Goal: Check status: Check status

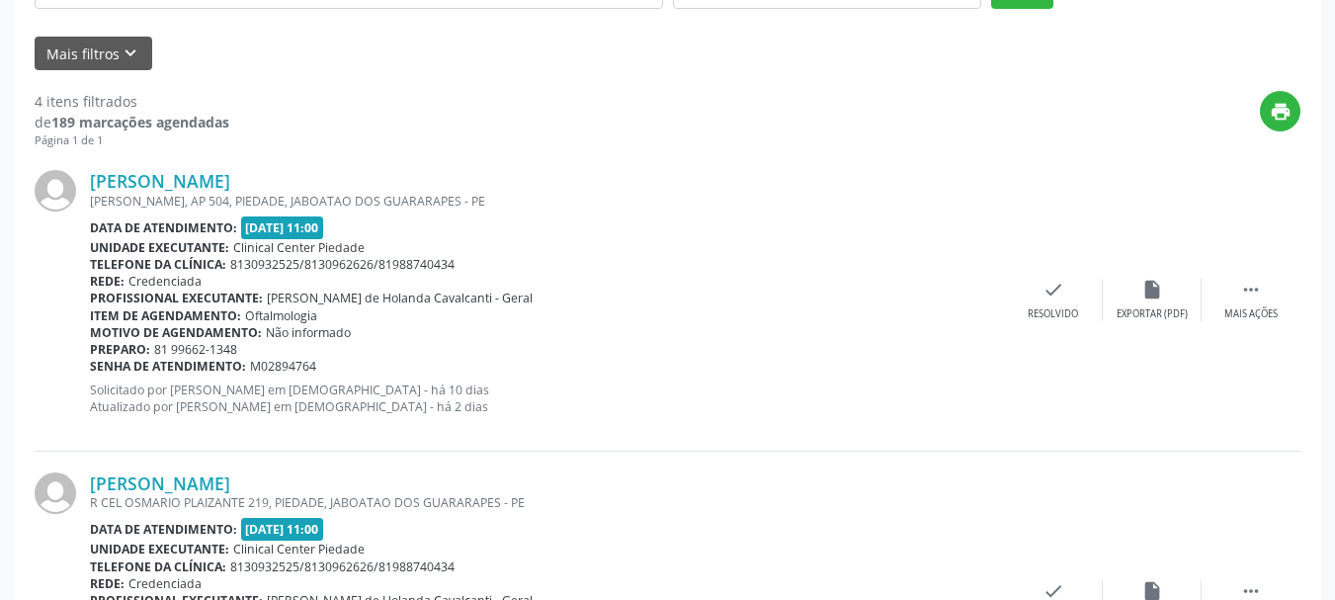
scroll to position [48, 0]
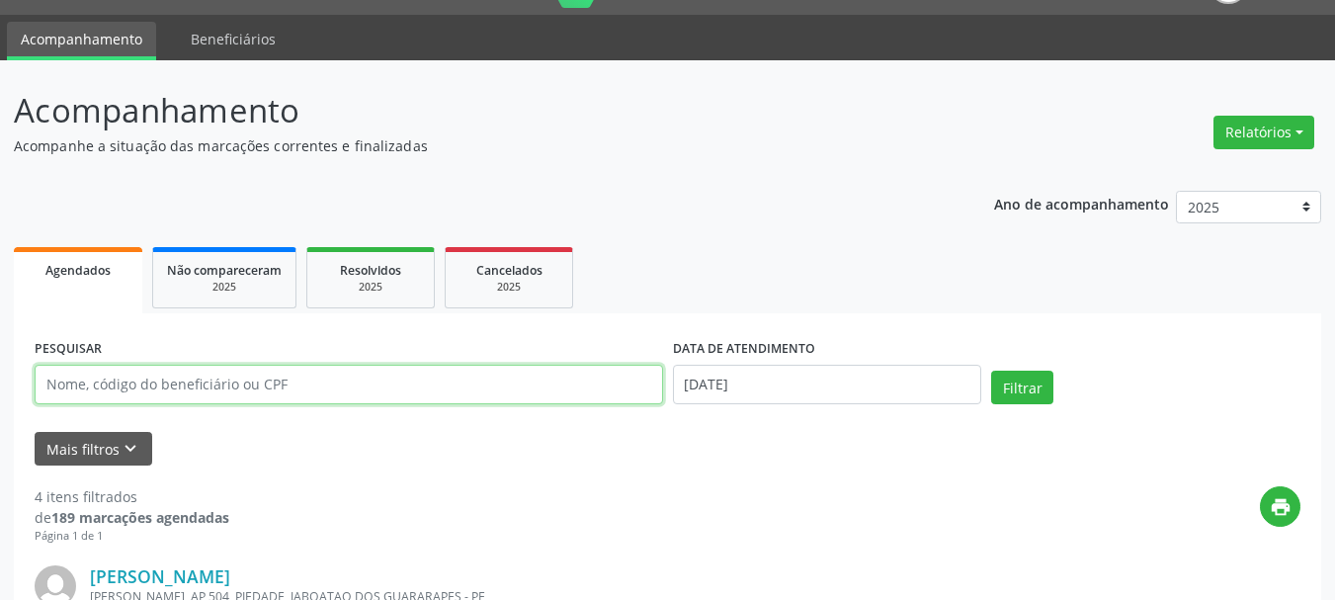
click at [236, 386] on input "text" at bounding box center [349, 385] width 628 height 40
click at [1018, 384] on button "Filtrar" at bounding box center [1022, 388] width 62 height 34
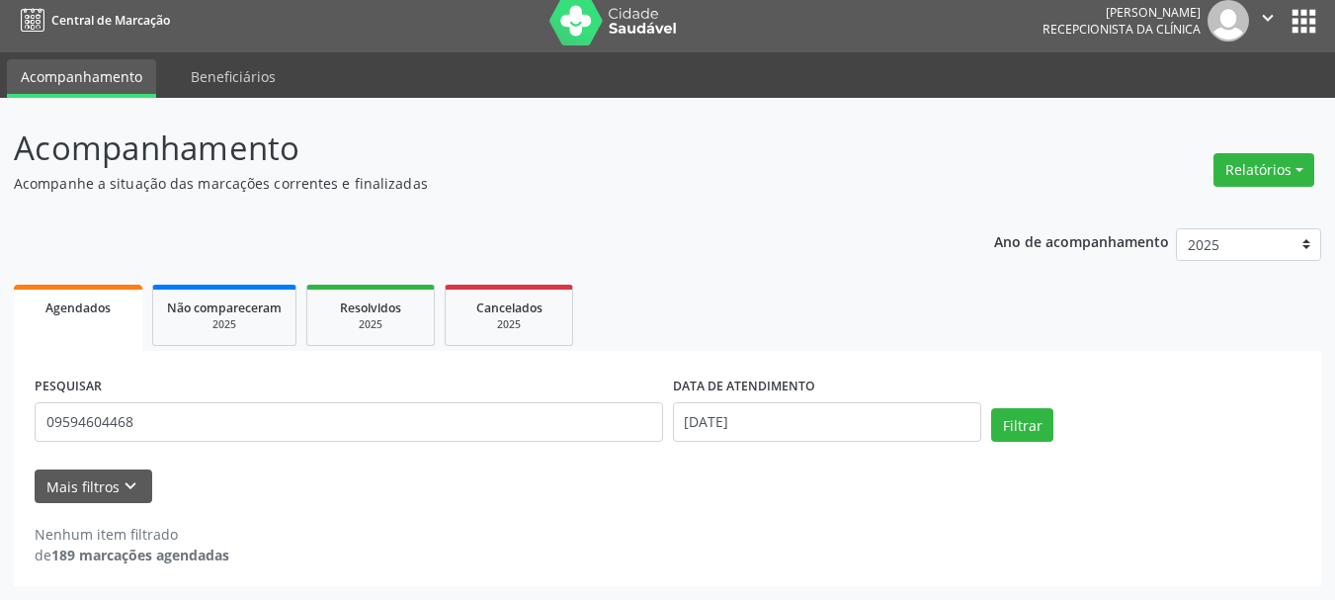
scroll to position [11, 0]
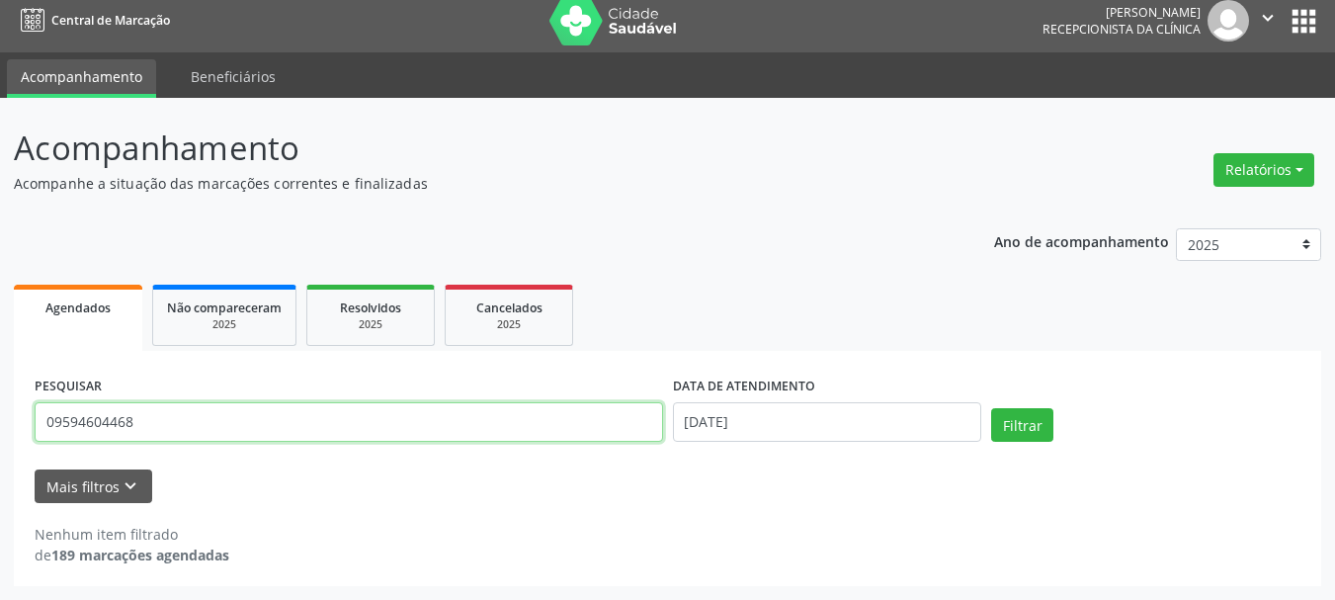
click at [188, 419] on input "09594604468" at bounding box center [349, 422] width 628 height 40
type input "0"
type input "[DATE][PERSON_NAME]"
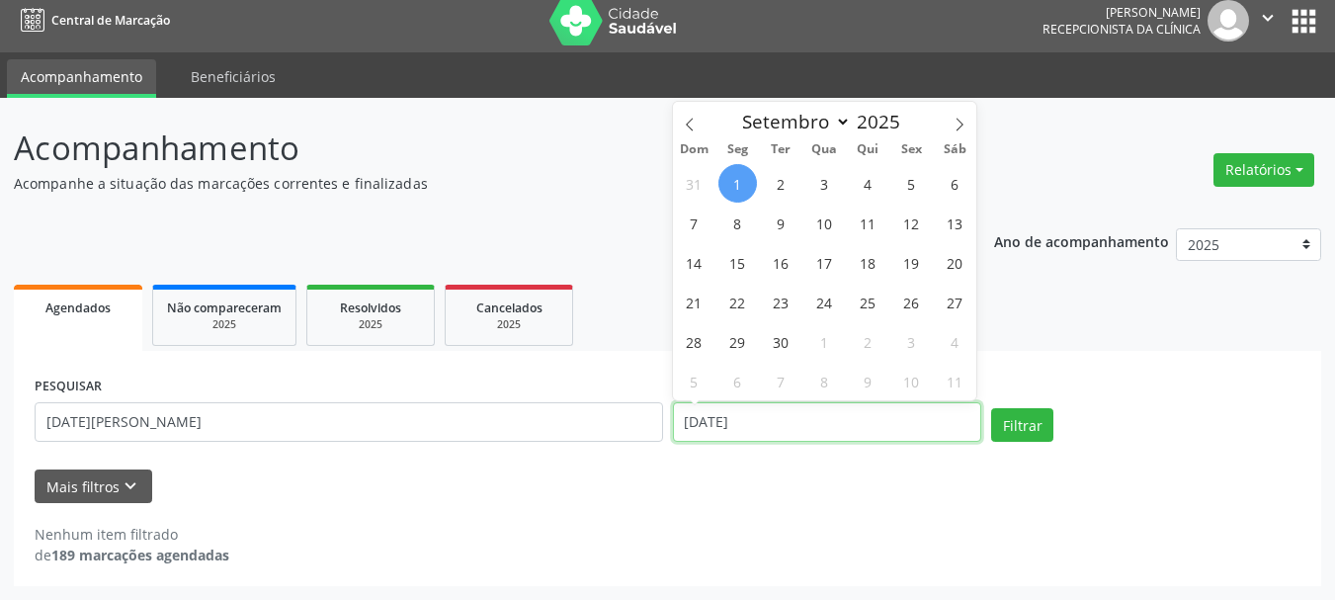
click at [845, 414] on input "[DATE]" at bounding box center [827, 422] width 309 height 40
click at [684, 128] on icon at bounding box center [690, 125] width 14 height 14
click at [956, 125] on icon at bounding box center [960, 125] width 14 height 14
select select "7"
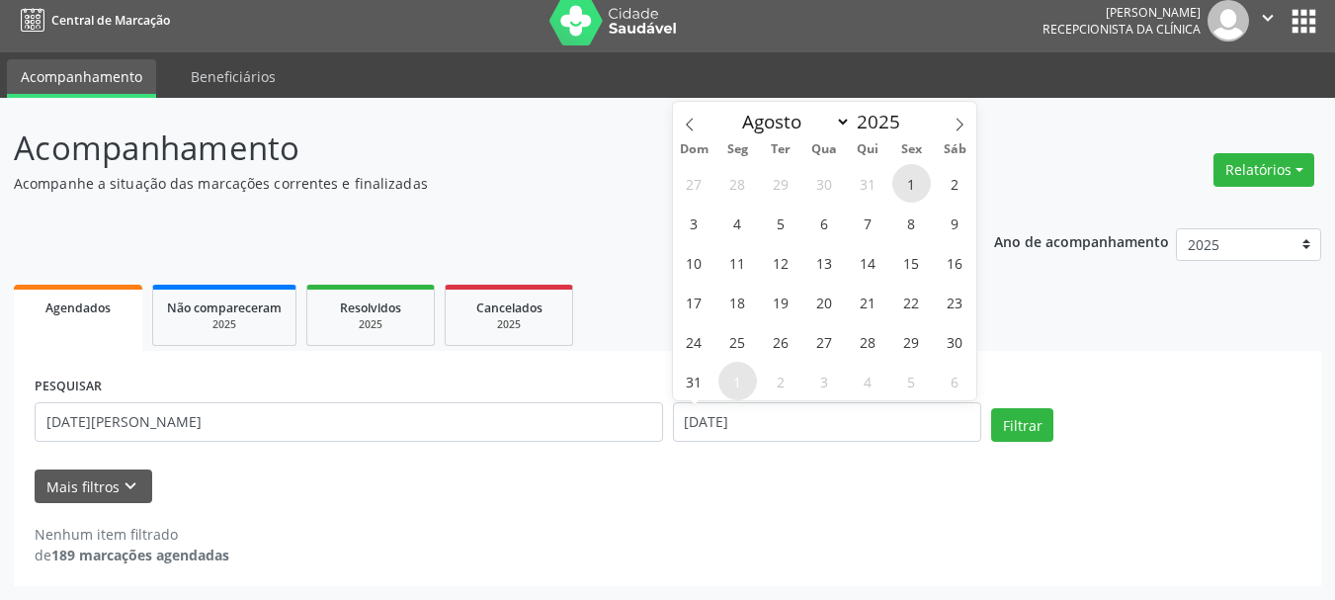
click at [918, 192] on span "1" at bounding box center [911, 183] width 39 height 39
type input "01/08/2025"
click at [960, 125] on icon at bounding box center [960, 125] width 14 height 14
click at [690, 132] on span at bounding box center [690, 119] width 34 height 34
click at [957, 123] on icon at bounding box center [960, 125] width 14 height 14
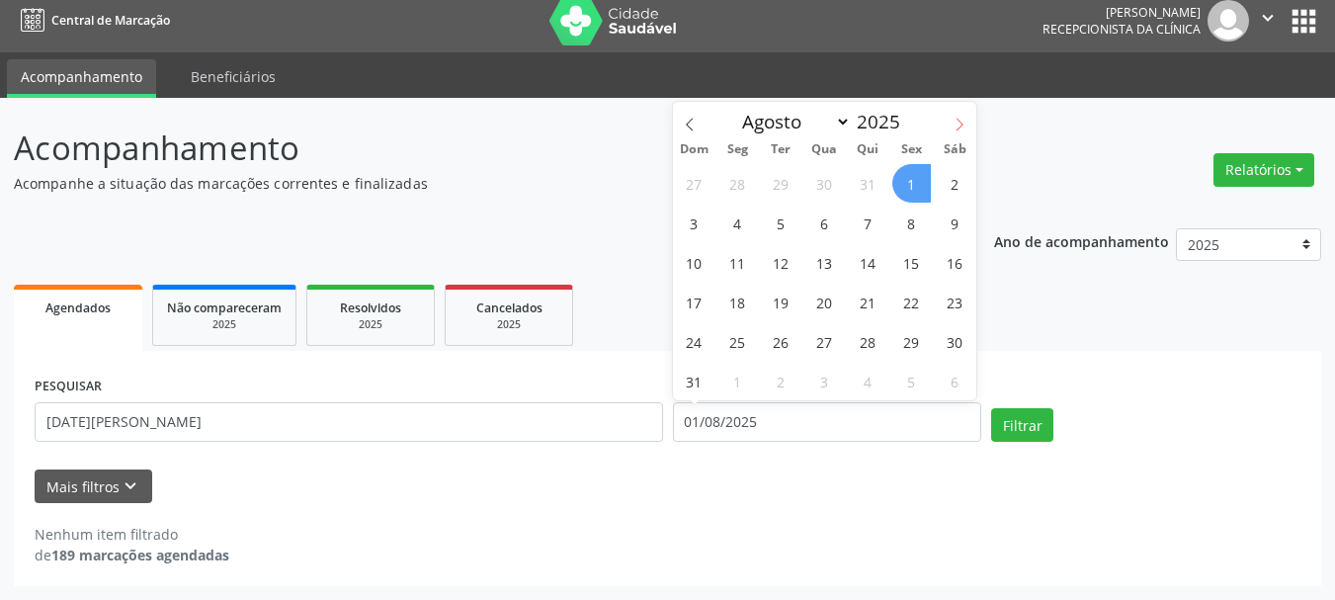
select select "8"
click at [743, 193] on span "1" at bounding box center [737, 183] width 39 height 39
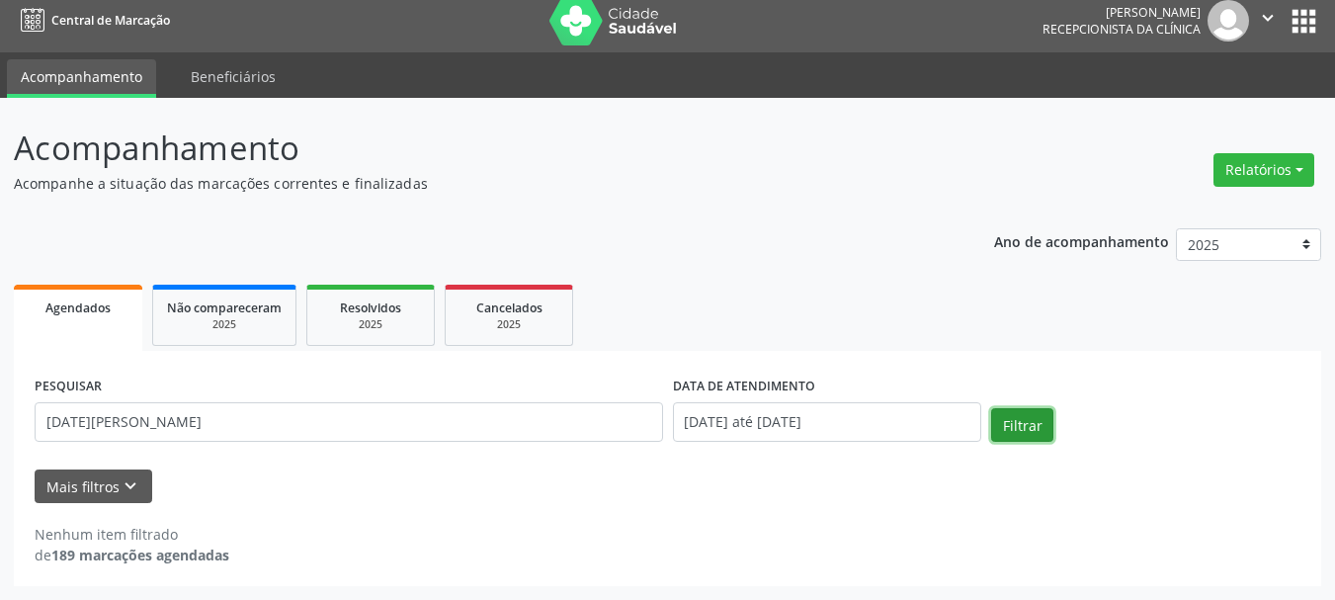
click at [1033, 426] on button "Filtrar" at bounding box center [1022, 425] width 62 height 34
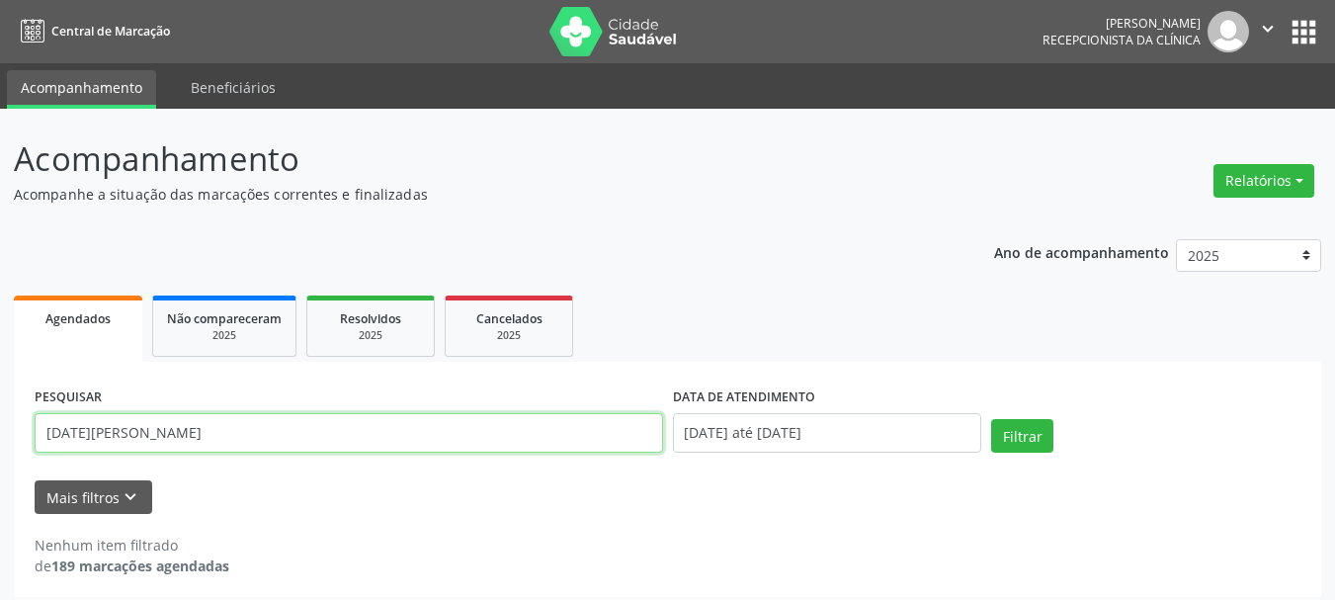
drag, startPoint x: 296, startPoint y: 444, endPoint x: 22, endPoint y: 459, distance: 275.1
click at [22, 459] on div "PESQUISAR [DATE][PERSON_NAME] DATA DE ATENDIMENTO [DATE] até [DATE] Filtrar UNI…" at bounding box center [667, 479] width 1307 height 235
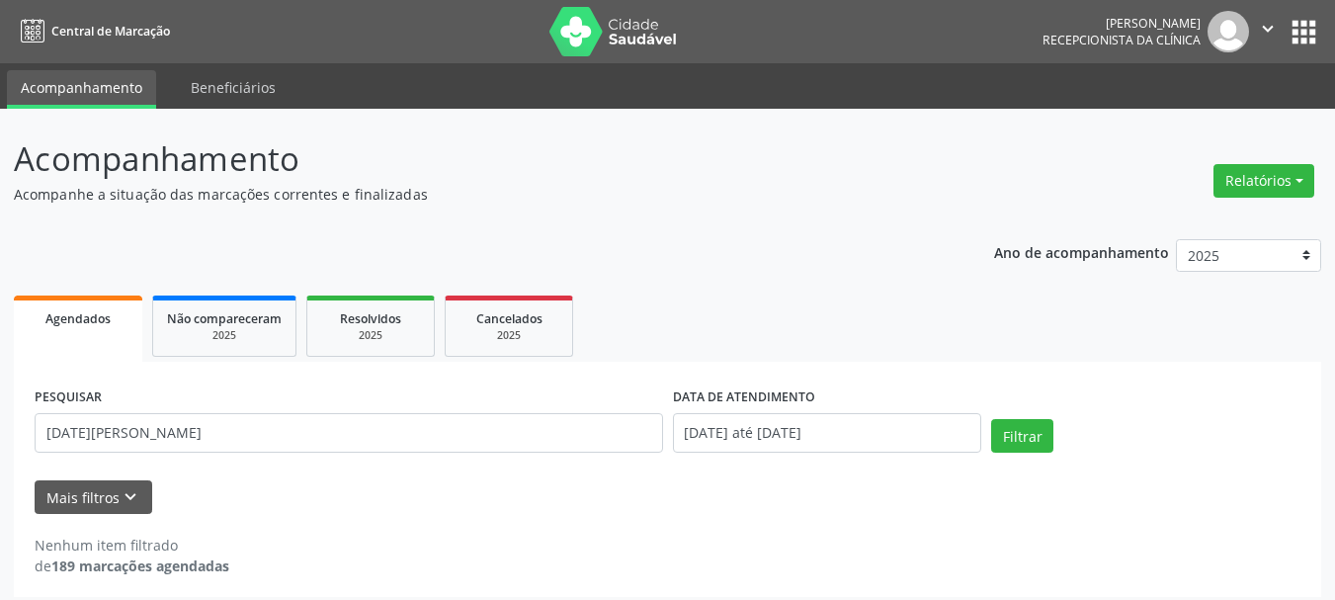
click at [22, 459] on div "PESQUISAR [DATE][PERSON_NAME] DATA DE ATENDIMENTO [DATE] até [DATE] Filtrar UNI…" at bounding box center [667, 479] width 1307 height 235
click at [232, 333] on div "2025" at bounding box center [224, 335] width 115 height 15
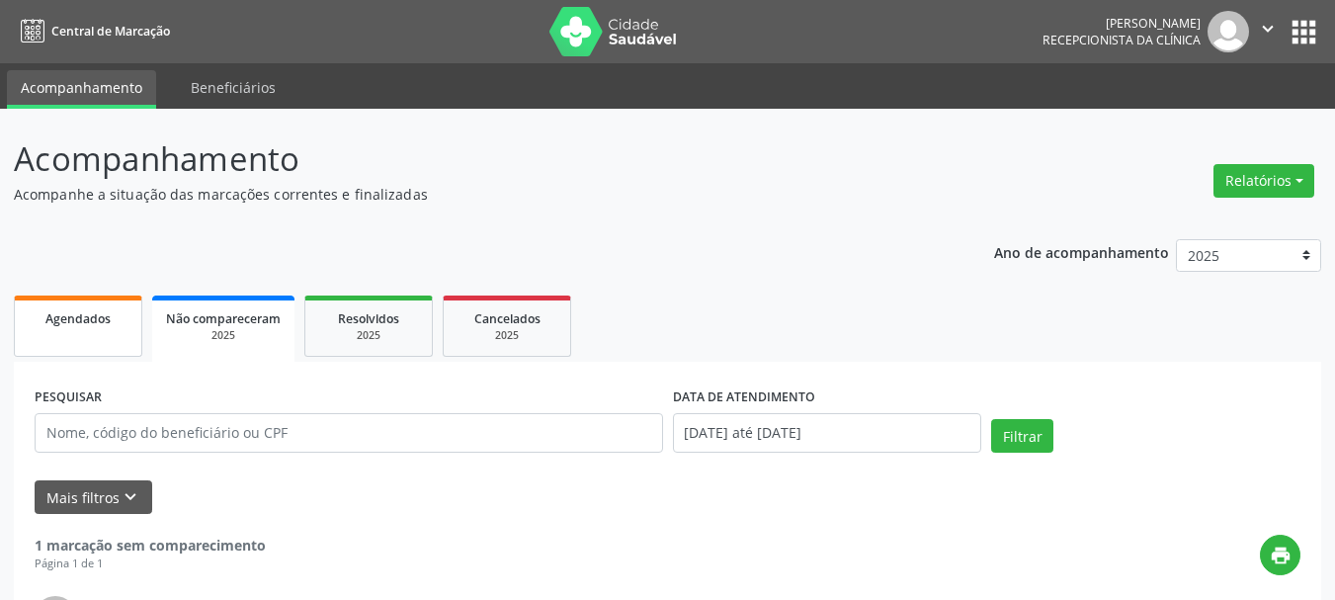
click at [83, 328] on link "Agendados" at bounding box center [78, 325] width 128 height 61
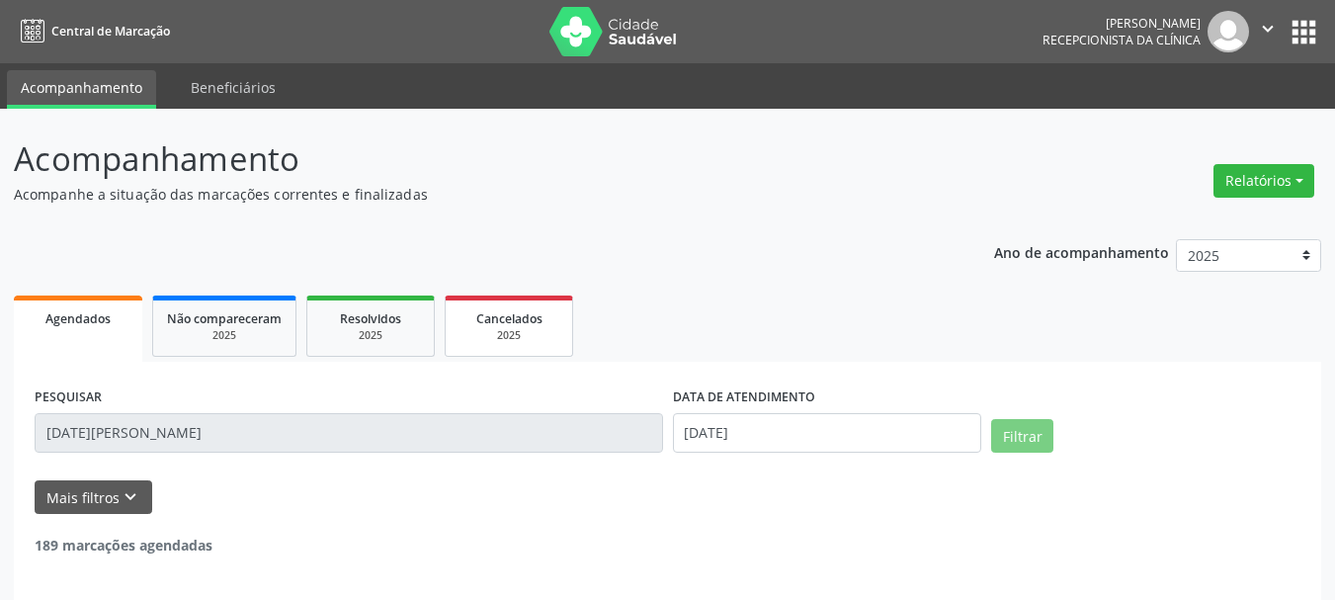
click at [503, 323] on span "Cancelados" at bounding box center [509, 318] width 66 height 17
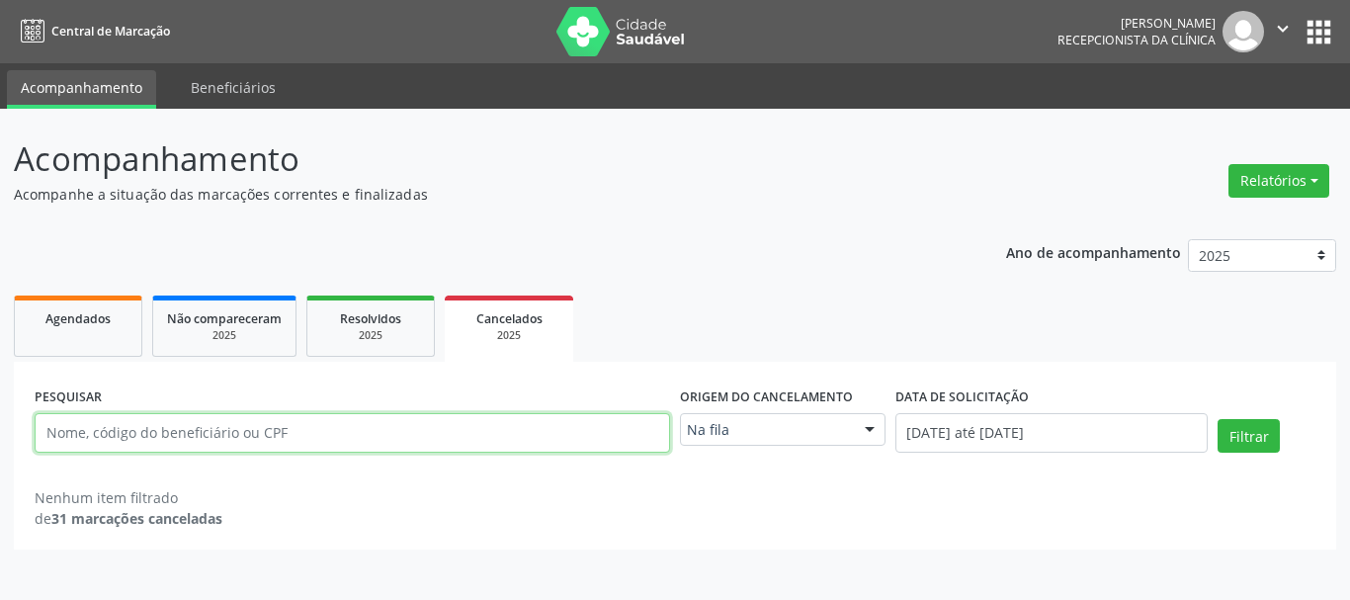
click at [294, 434] on input "text" at bounding box center [352, 433] width 635 height 40
type input "l"
type input "[DATE][PERSON_NAME]"
